Goal: Information Seeking & Learning: Check status

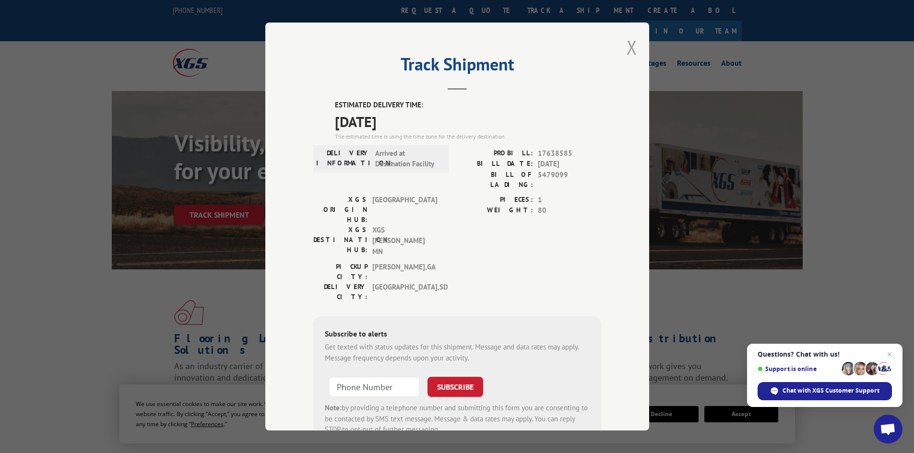
click at [624, 46] on div "Track Shipment ESTIMATED DELIVERY TIME: [DATE] The estimated time is using the …" at bounding box center [457, 227] width 384 height 408
click at [628, 45] on button "Close modal" at bounding box center [631, 47] width 11 height 25
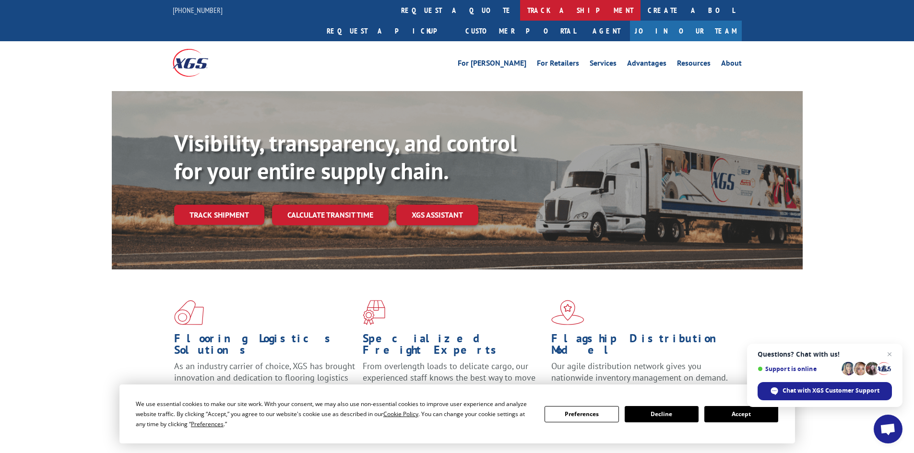
click at [520, 9] on link "track a shipment" at bounding box center [580, 10] width 120 height 21
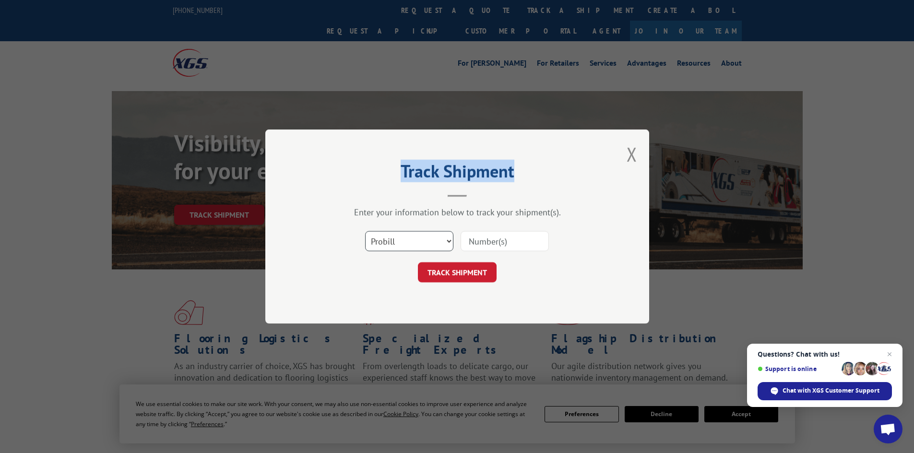
click at [408, 245] on select "Select category... Probill BOL PO" at bounding box center [409, 241] width 88 height 20
select select "bol"
click at [365, 231] on select "Select category... Probill BOL PO" at bounding box center [409, 241] width 88 height 20
paste input "5513774"
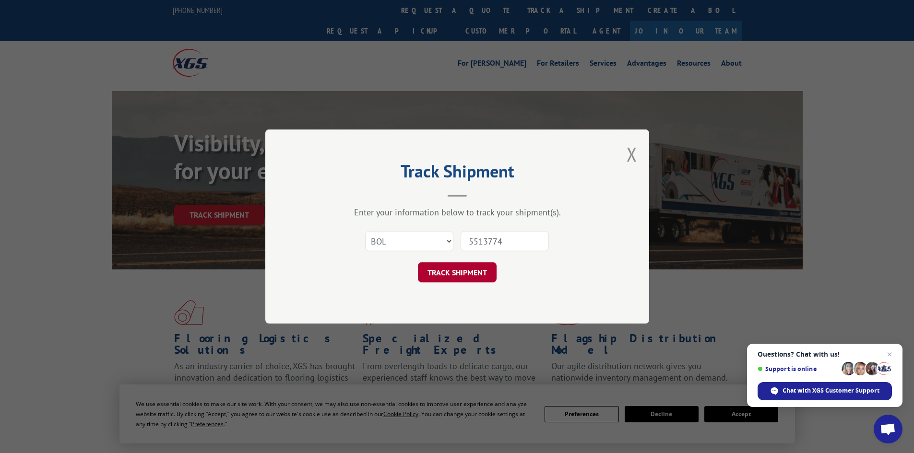
type input "5513774"
click at [445, 271] on button "TRACK SHIPMENT" at bounding box center [457, 272] width 79 height 20
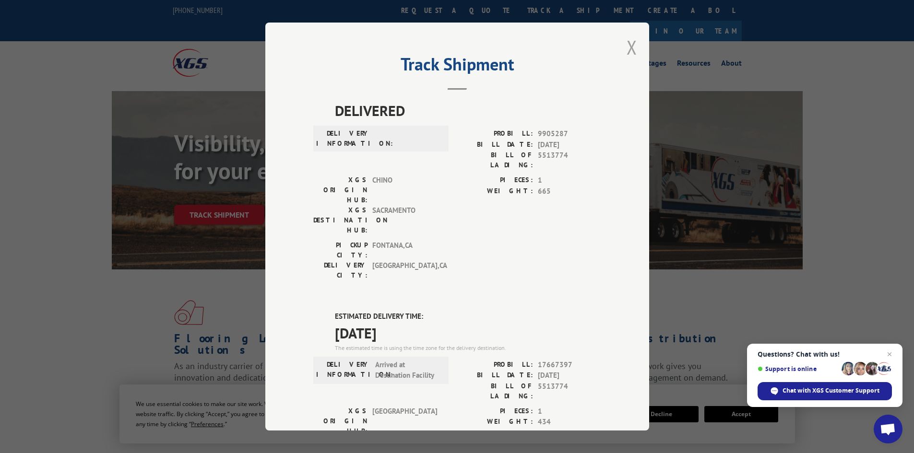
click at [632, 49] on button "Close modal" at bounding box center [631, 47] width 11 height 25
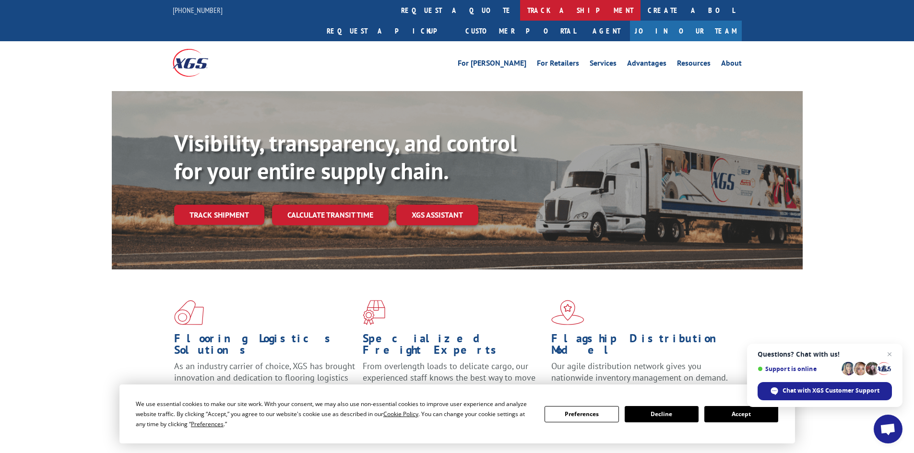
click at [520, 6] on link "track a shipment" at bounding box center [580, 10] width 120 height 21
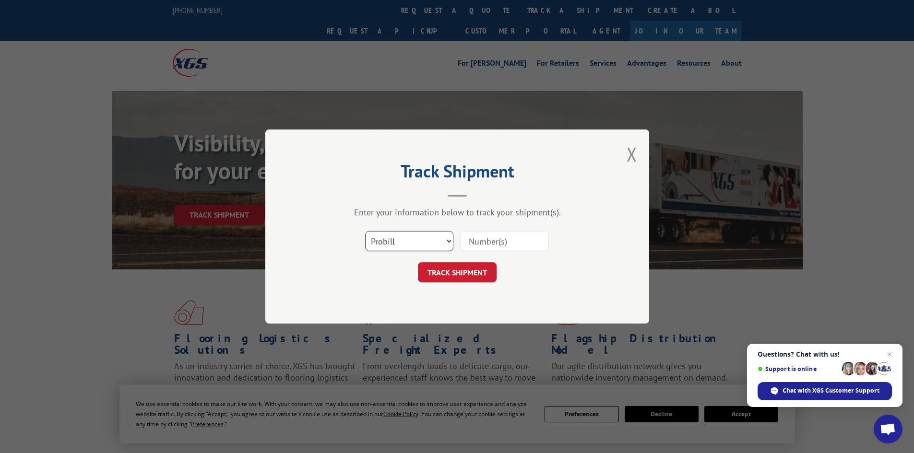
click at [408, 240] on select "Select category... Probill BOL PO" at bounding box center [409, 241] width 88 height 20
select select "bol"
click at [365, 231] on select "Select category... Probill BOL PO" at bounding box center [409, 241] width 88 height 20
paste input "5513747"
type input "5513747"
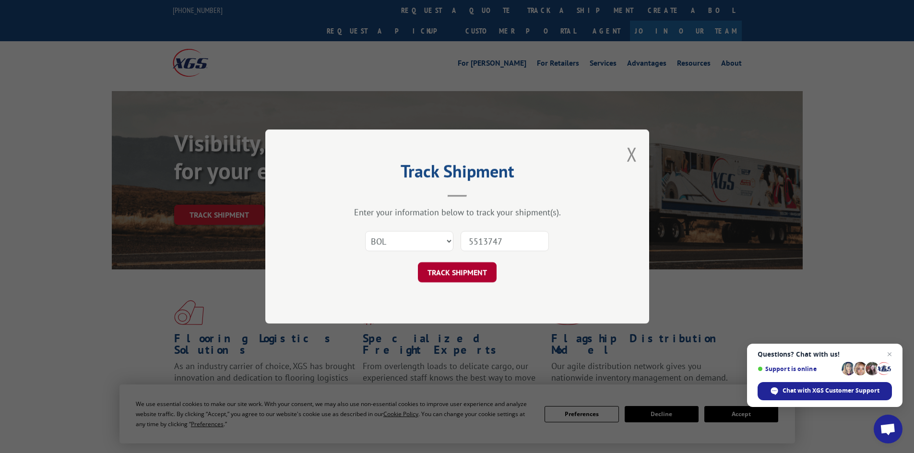
click at [455, 272] on button "TRACK SHIPMENT" at bounding box center [457, 272] width 79 height 20
